Goal: Check status: Check status

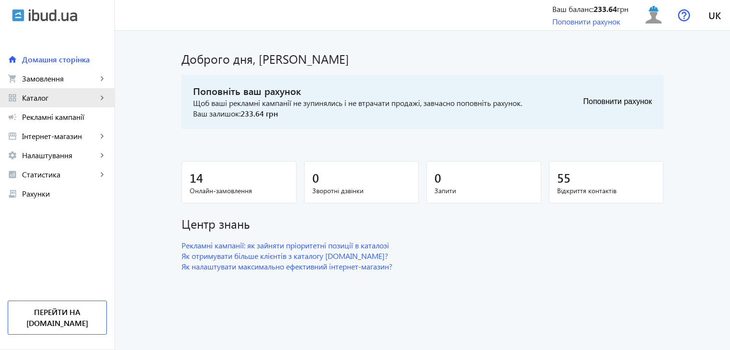
click at [40, 104] on link "grid_view Каталог keyboard_arrow_right" at bounding box center [57, 97] width 114 height 19
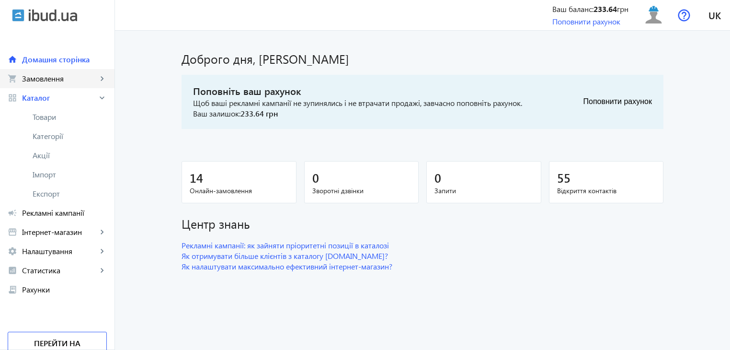
click at [45, 87] on link "shopping_cart Замовлення keyboard_arrow_right" at bounding box center [57, 78] width 114 height 19
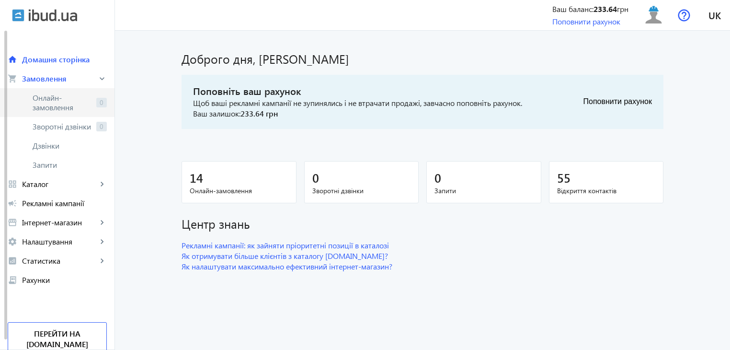
click at [65, 100] on span "Онлайн-замовлення" at bounding box center [63, 102] width 60 height 19
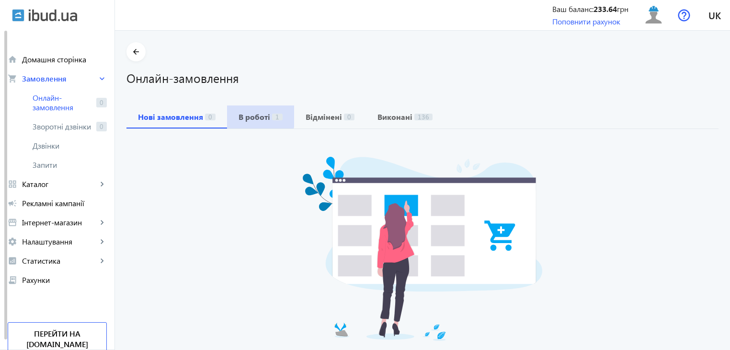
click at [253, 114] on b "В роботі" at bounding box center [255, 117] width 32 height 8
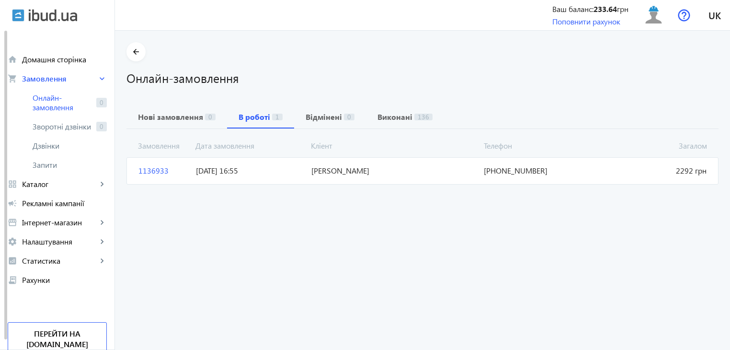
click at [145, 172] on span "1136933" at bounding box center [163, 170] width 57 height 11
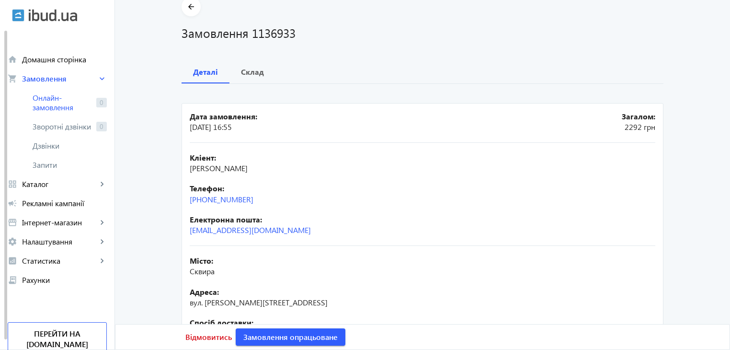
scroll to position [96, 0]
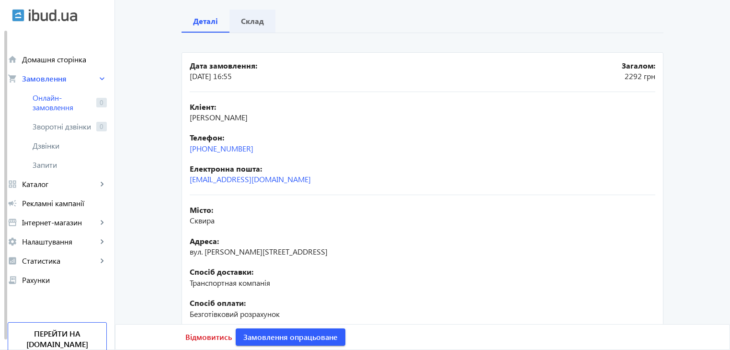
click at [250, 18] on b "Склад" at bounding box center [252, 21] width 23 height 8
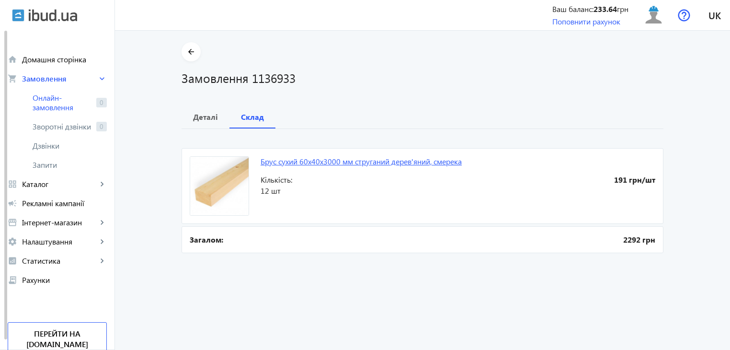
click at [303, 160] on link "Брус сухий 60x40x3000 мм струганий дерев'яний, смерека" at bounding box center [361, 161] width 201 height 10
click at [208, 120] on b "Деталі" at bounding box center [205, 117] width 25 height 8
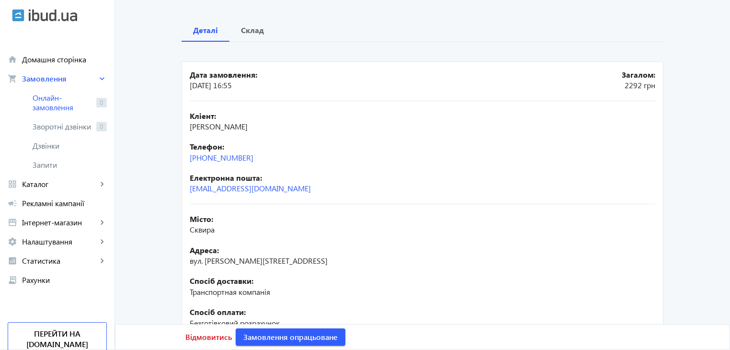
scroll to position [96, 0]
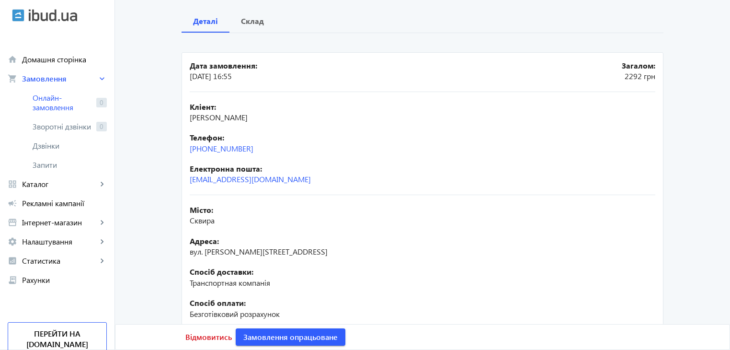
click at [690, 91] on main "arrow_back Замовлення 1136933 Деталі Склад Дата замовлення: [DATE] 16:55 Загало…" at bounding box center [422, 190] width 615 height 489
click at [249, 23] on b "Склад" at bounding box center [252, 21] width 23 height 8
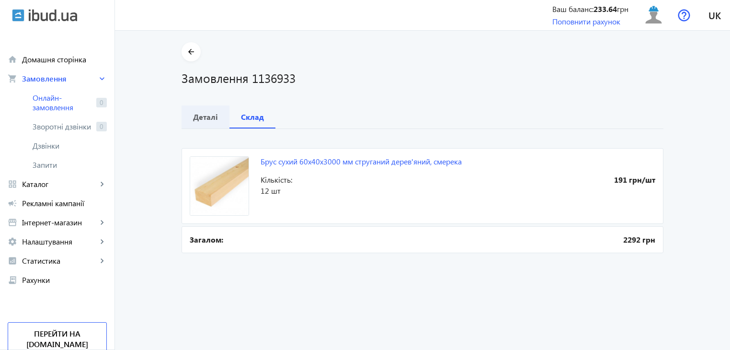
click at [197, 115] on b "Деталі" at bounding box center [205, 117] width 25 height 8
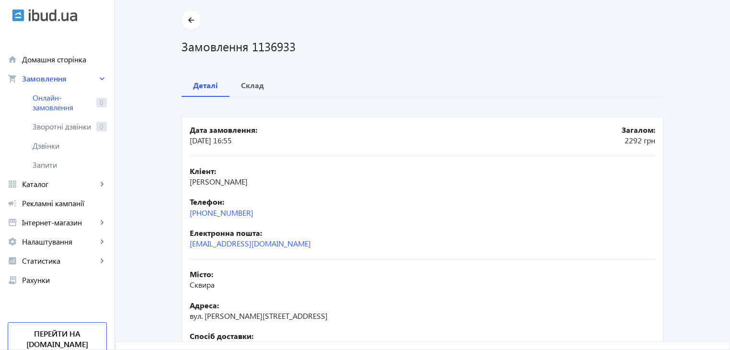
scroll to position [48, 0]
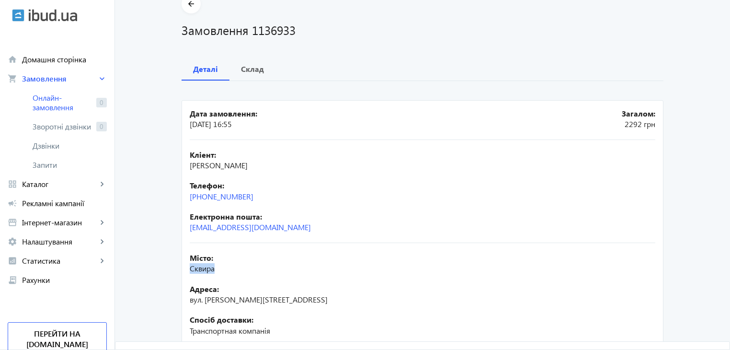
drag, startPoint x: 221, startPoint y: 268, endPoint x: 187, endPoint y: 270, distance: 33.6
click at [185, 266] on mat-card "Дата замовлення: [DATE] 16:55 Загалом: 2292 [PERSON_NAME]: [PERSON_NAME] Телефо…" at bounding box center [423, 290] width 482 height 381
copy span "Сквира"
drag, startPoint x: 188, startPoint y: 163, endPoint x: 328, endPoint y: 168, distance: 139.9
click at [248, 168] on span "[PERSON_NAME]" at bounding box center [219, 165] width 58 height 10
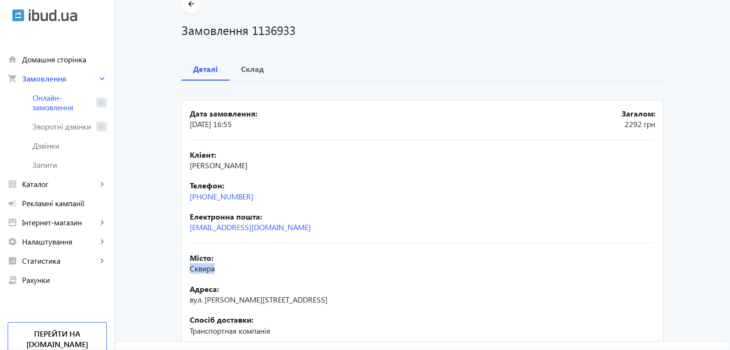
copy span "[PERSON_NAME]"
drag, startPoint x: 261, startPoint y: 197, endPoint x: 188, endPoint y: 196, distance: 72.8
click at [190, 196] on div "Телефон: [PHONE_NUMBER]" at bounding box center [423, 191] width 466 height 22
copy link "[PHONE_NUMBER]"
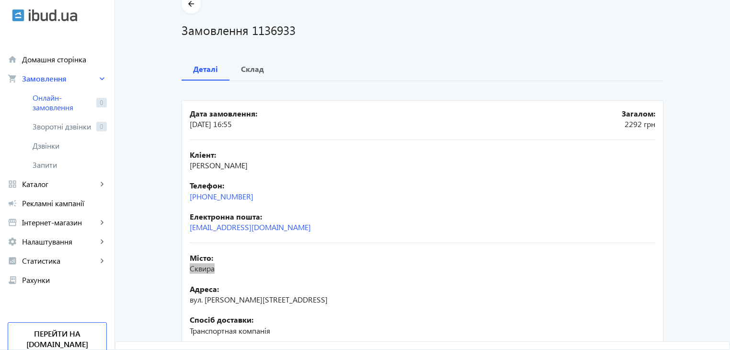
click at [133, 125] on main "arrow_back Замовлення 1136933 Деталі Склад Дата замовлення: [DATE] 16:55 Загало…" at bounding box center [422, 238] width 615 height 489
drag, startPoint x: 254, startPoint y: 196, endPoint x: 186, endPoint y: 193, distance: 68.5
click at [186, 193] on mat-card "Дата замовлення: [DATE] 16:55 Загалом: 2292 [PERSON_NAME]: [PERSON_NAME] Телефо…" at bounding box center [423, 290] width 482 height 381
copy link "[PHONE_NUMBER]"
